Goal: Task Accomplishment & Management: Manage account settings

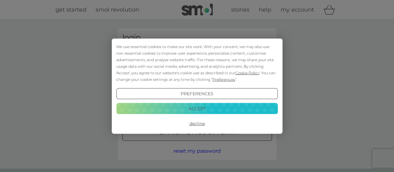
type input "[EMAIL_ADDRESS][DOMAIN_NAME]"
click at [195, 108] on button "Accept" at bounding box center [196, 108] width 161 height 11
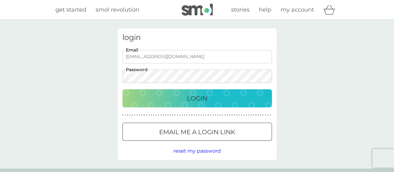
click at [198, 101] on p "Login" at bounding box center [197, 98] width 21 height 10
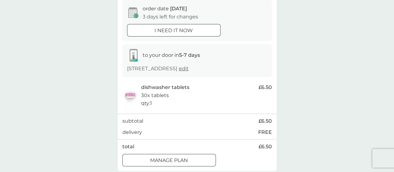
scroll to position [31, 0]
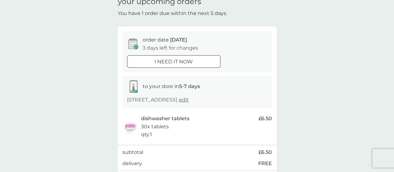
click at [189, 100] on span "edit" at bounding box center [184, 100] width 10 height 6
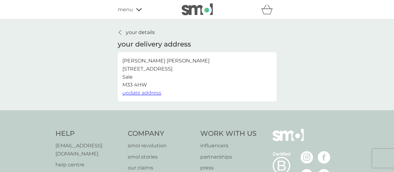
drag, startPoint x: 119, startPoint y: 32, endPoint x: 179, endPoint y: 23, distance: 60.2
click at [119, 32] on icon at bounding box center [120, 32] width 2 height 4
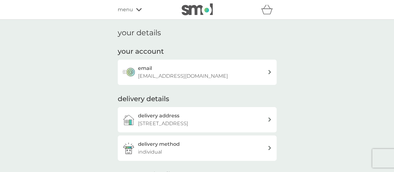
click at [140, 9] on icon at bounding box center [139, 9] width 6 height 3
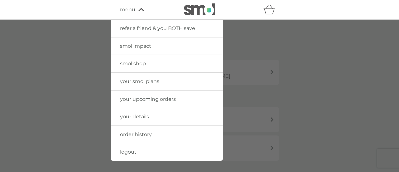
click at [139, 78] on span "your smol plans" at bounding box center [139, 81] width 39 height 6
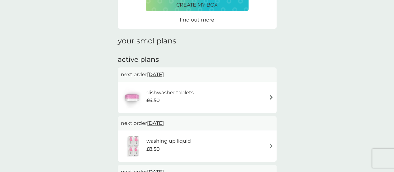
scroll to position [62, 0]
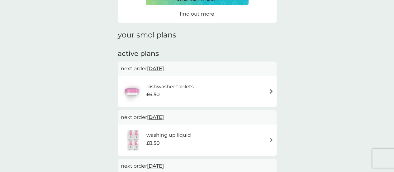
click at [158, 70] on span "12 Sep 2025" at bounding box center [155, 68] width 17 height 12
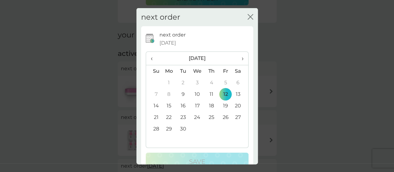
click at [248, 20] on button "close" at bounding box center [251, 17] width 6 height 7
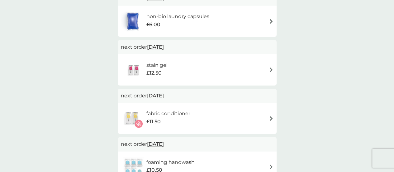
scroll to position [218, 0]
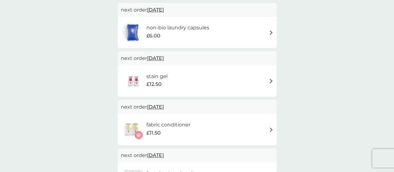
click at [159, 58] on span "31 Oct 2025" at bounding box center [155, 58] width 17 height 12
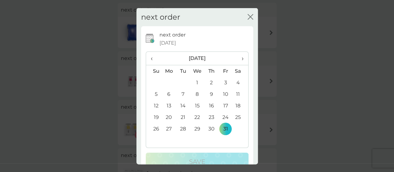
click at [238, 57] on span "›" at bounding box center [240, 58] width 6 height 13
click at [158, 139] on td "30" at bounding box center [154, 140] width 16 height 12
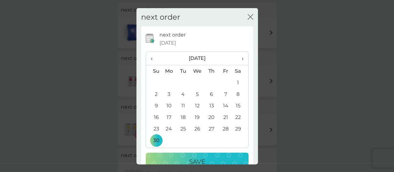
click at [209, 159] on div "Save" at bounding box center [197, 161] width 90 height 10
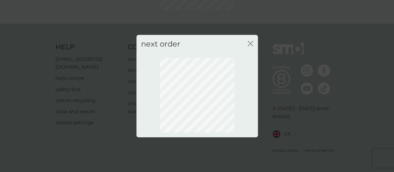
scroll to position [89, 0]
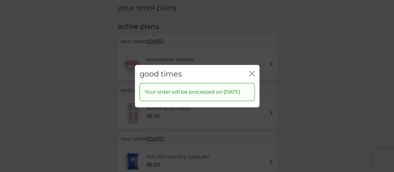
click at [251, 70] on icon "close" at bounding box center [252, 73] width 6 height 6
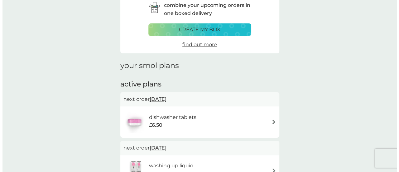
scroll to position [0, 0]
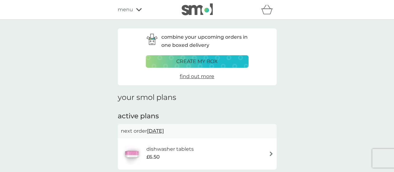
click at [138, 12] on icon at bounding box center [139, 10] width 6 height 4
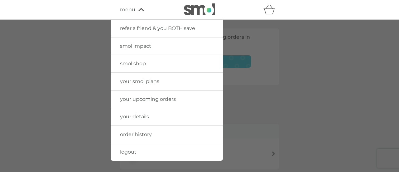
click at [127, 151] on span "logout" at bounding box center [128, 152] width 17 height 6
